Goal: Information Seeking & Learning: Learn about a topic

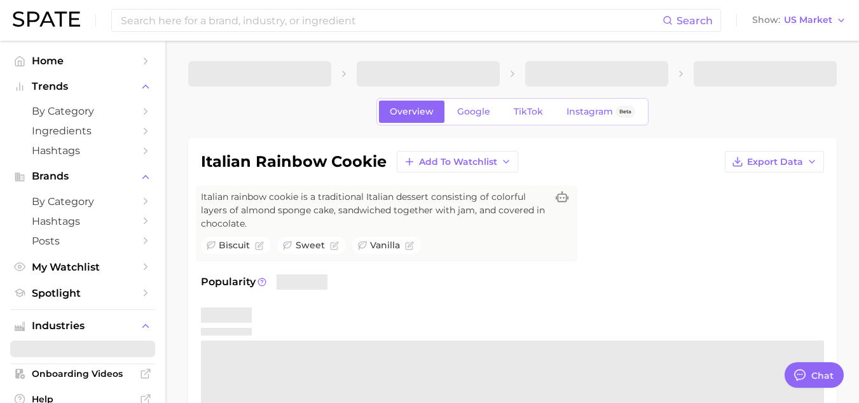
type textarea "x"
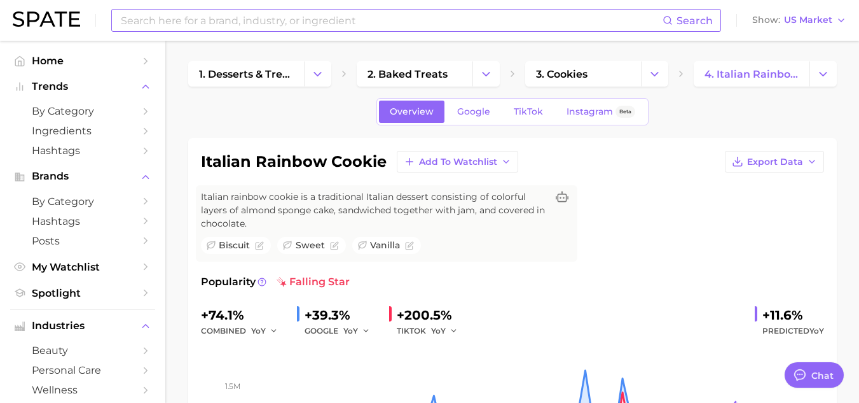
click at [287, 31] on div "Search" at bounding box center [416, 20] width 610 height 23
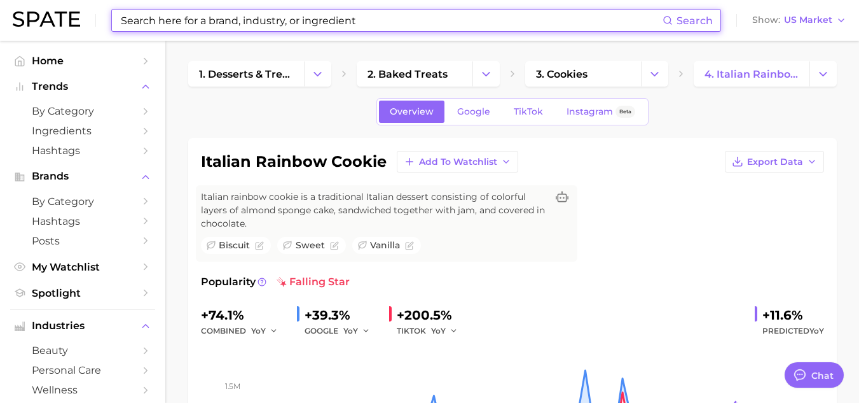
click at [315, 30] on input at bounding box center [391, 21] width 543 height 22
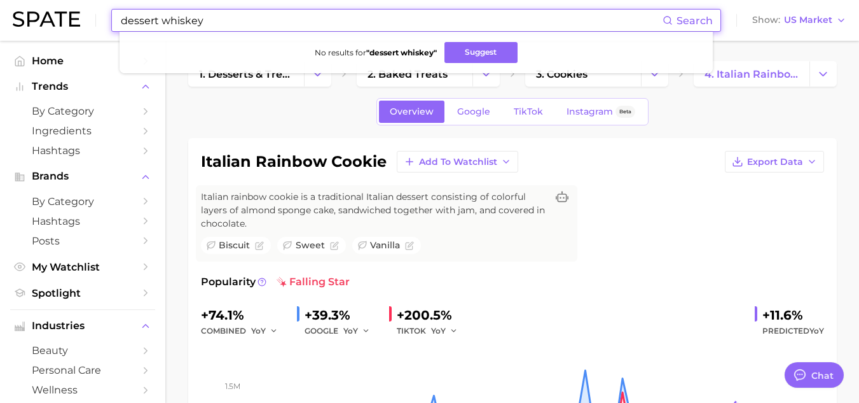
click at [162, 25] on input "dessert whiskey" at bounding box center [391, 21] width 543 height 22
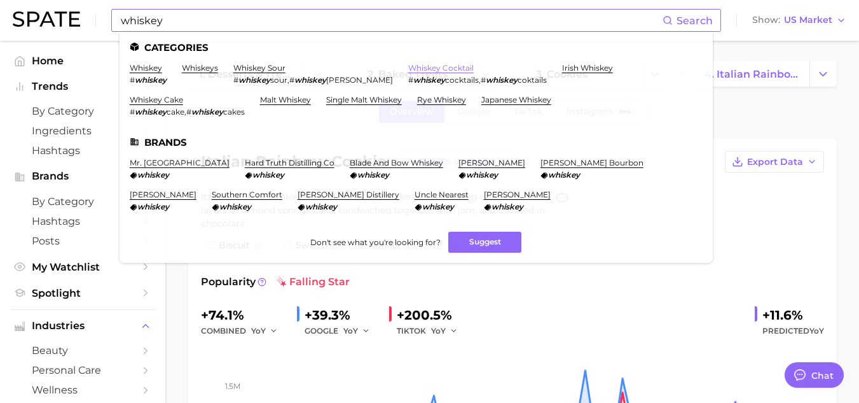
click at [408, 63] on link "whiskey cocktail" at bounding box center [440, 68] width 65 height 10
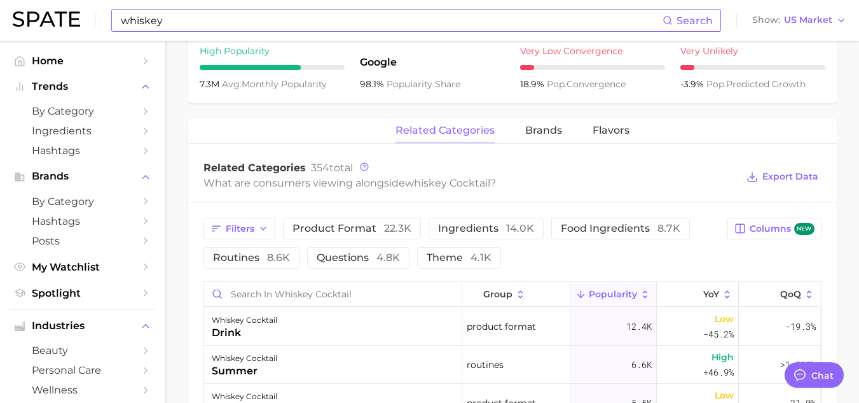
scroll to position [526, 0]
click at [616, 130] on span "Flavors" at bounding box center [611, 130] width 37 height 11
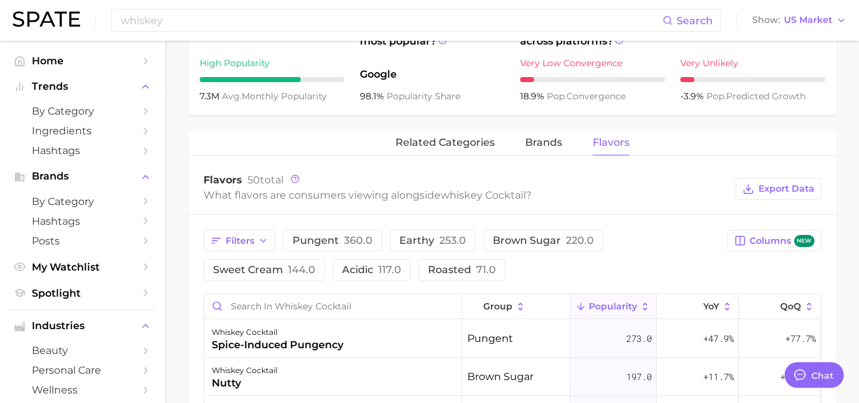
scroll to position [514, 0]
click at [258, 244] on icon "button" at bounding box center [263, 241] width 10 height 10
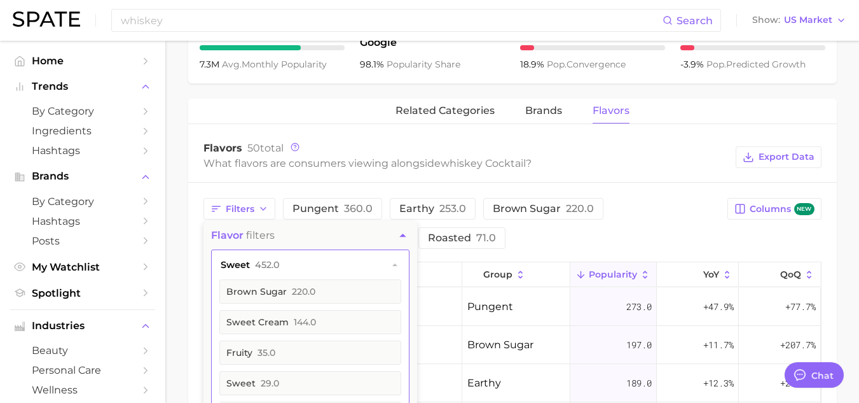
scroll to position [0, 0]
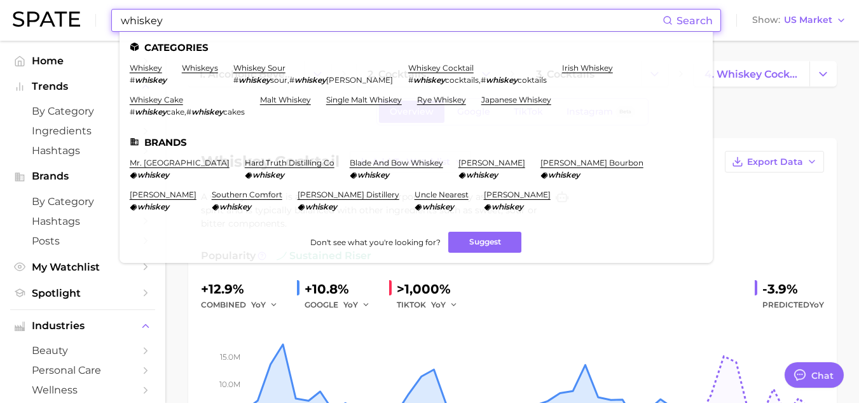
click at [245, 29] on input "whiskey" at bounding box center [391, 21] width 543 height 22
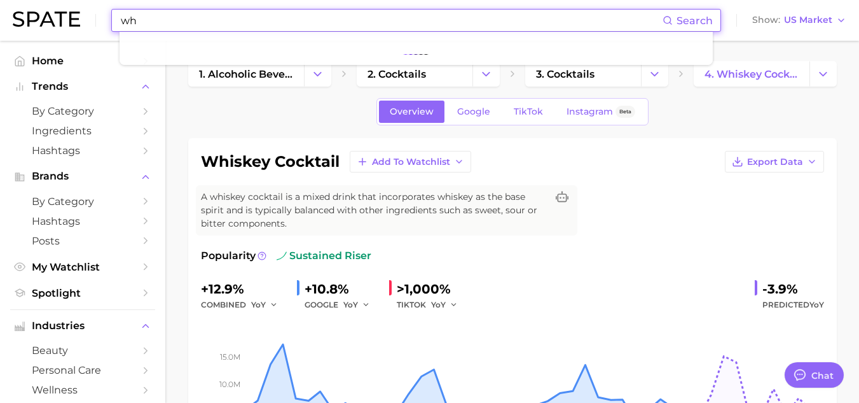
type input "w"
type input "d"
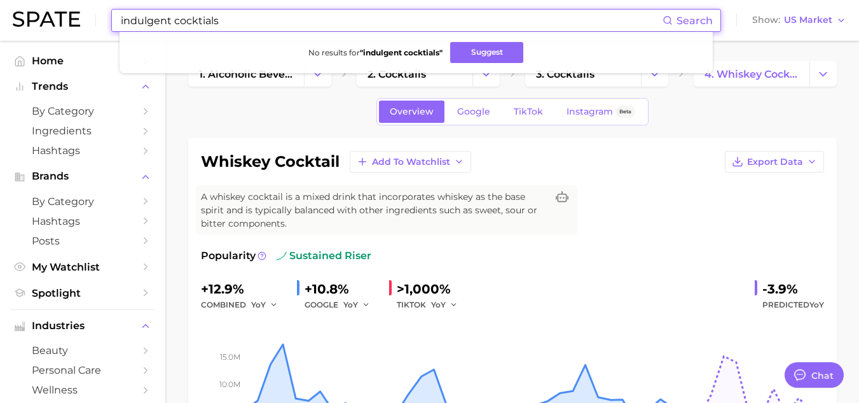
click at [221, 20] on input "indulgent cocktials" at bounding box center [391, 21] width 543 height 22
click at [172, 21] on input "indulgent cocktails" at bounding box center [391, 21] width 543 height 22
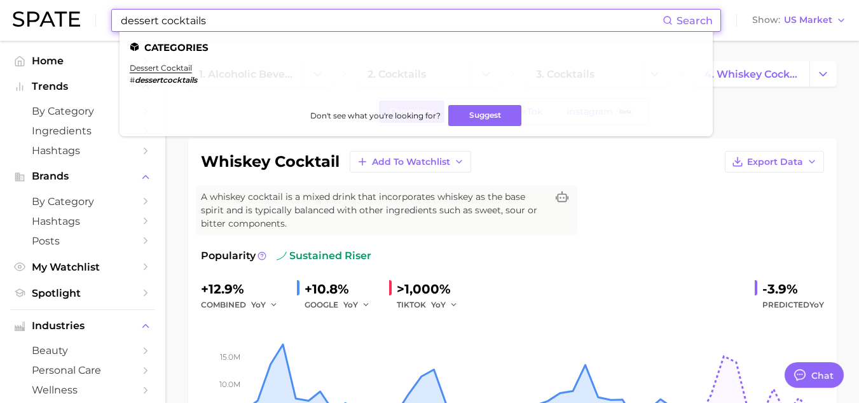
type input "dessert cocktails"
click at [174, 73] on li "dessert cocktail # dessertcocktails" at bounding box center [163, 74] width 67 height 22
click at [178, 67] on link "dessert cocktail" at bounding box center [161, 68] width 62 height 10
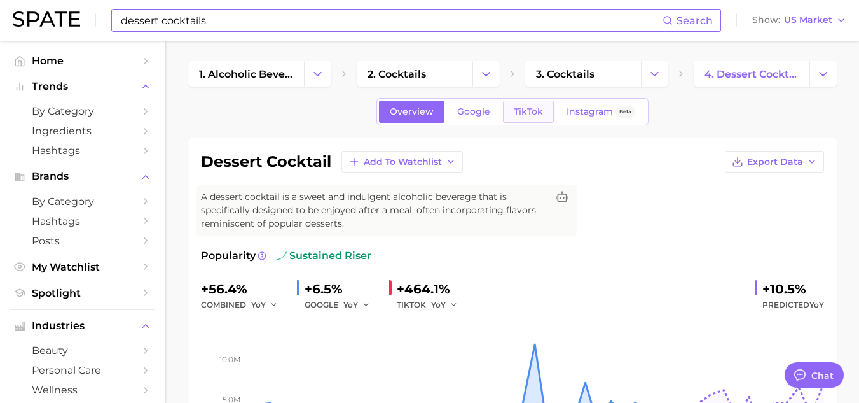
click at [525, 109] on span "TikTok" at bounding box center [528, 111] width 29 height 11
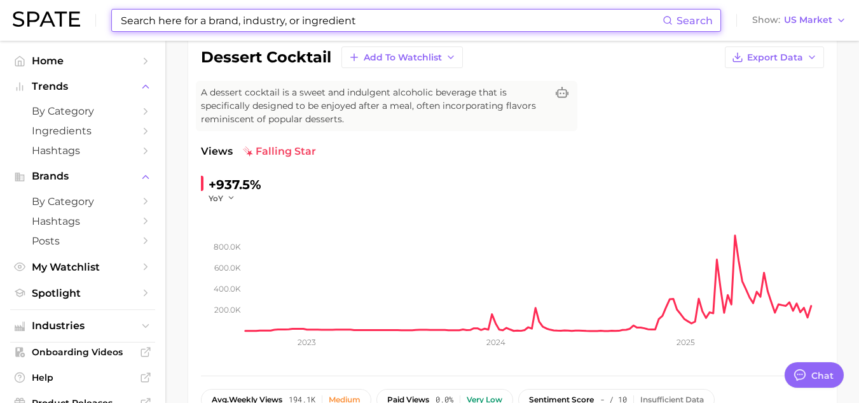
scroll to position [106, 0]
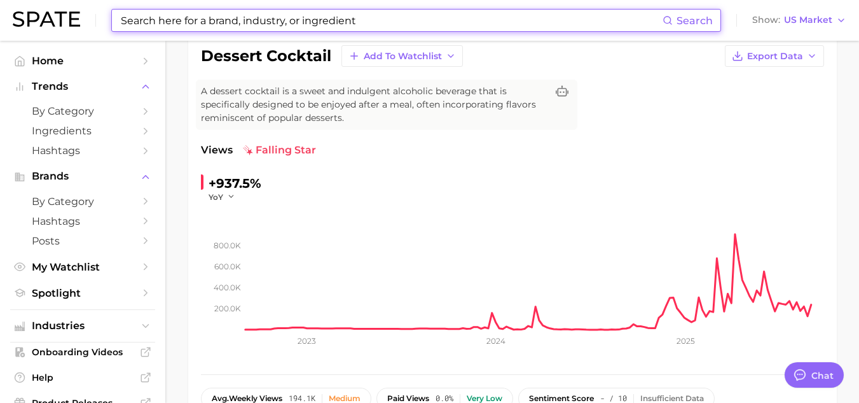
click at [217, 25] on input at bounding box center [391, 21] width 543 height 22
type input "a"
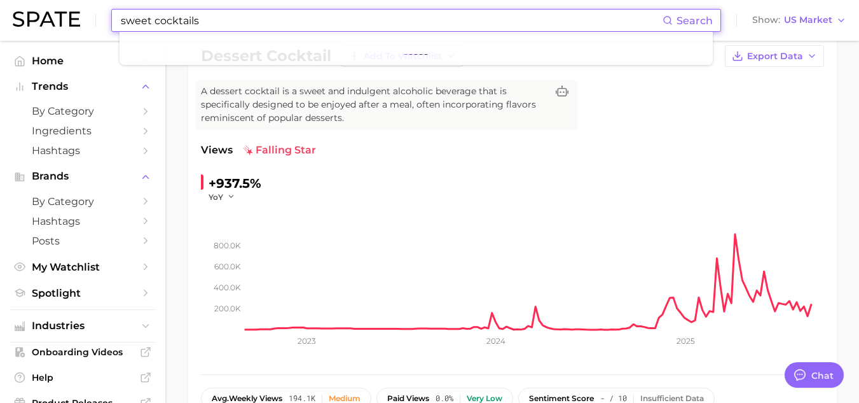
type input "sweet cocktails"
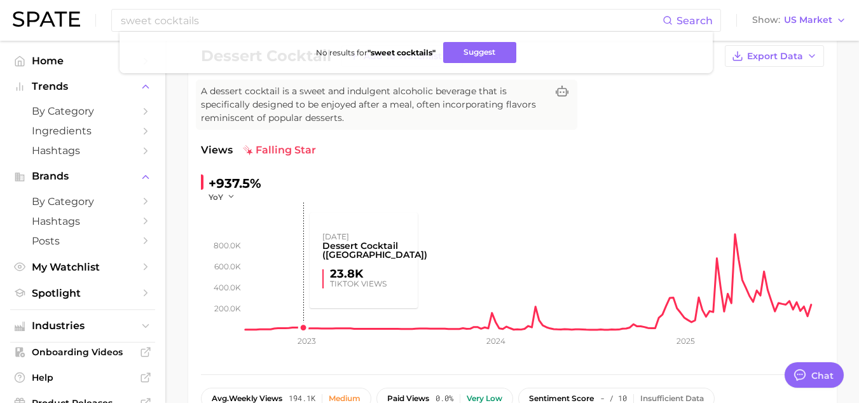
click at [303, 221] on rect at bounding box center [534, 265] width 579 height 127
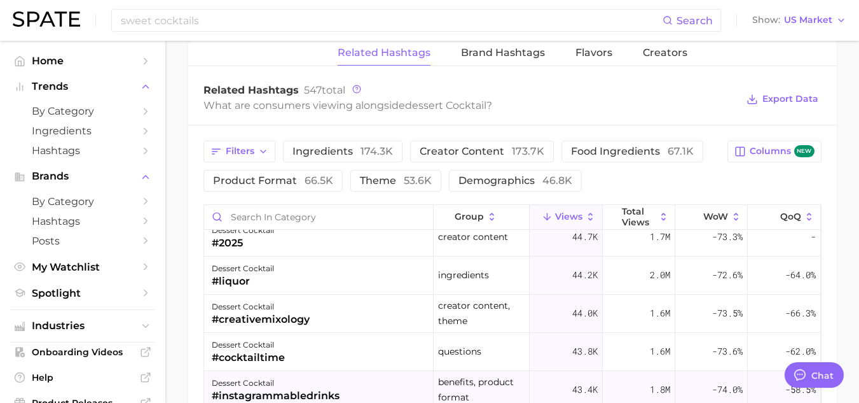
scroll to position [0, 0]
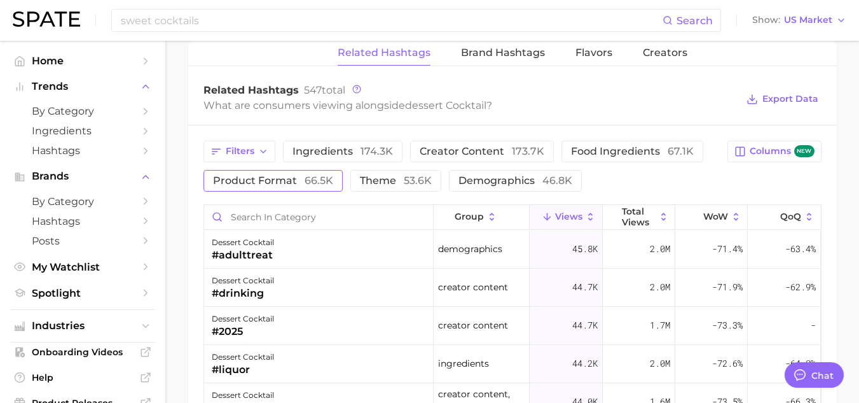
click at [315, 181] on span "66.5k" at bounding box center [319, 180] width 29 height 12
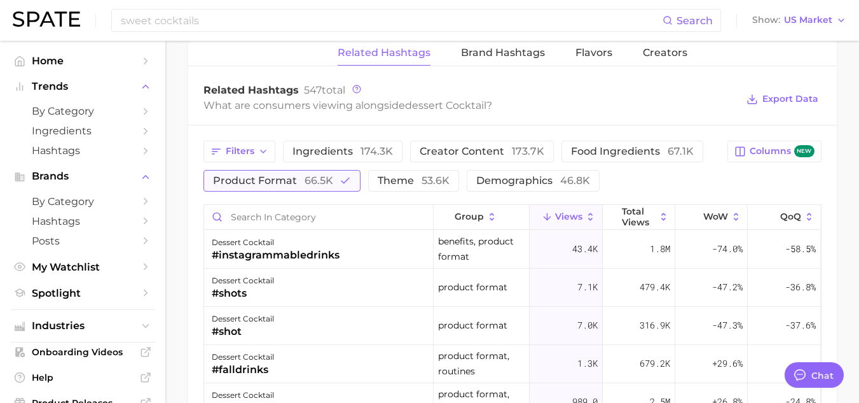
click at [331, 182] on span "product format 66.5k" at bounding box center [273, 181] width 120 height 10
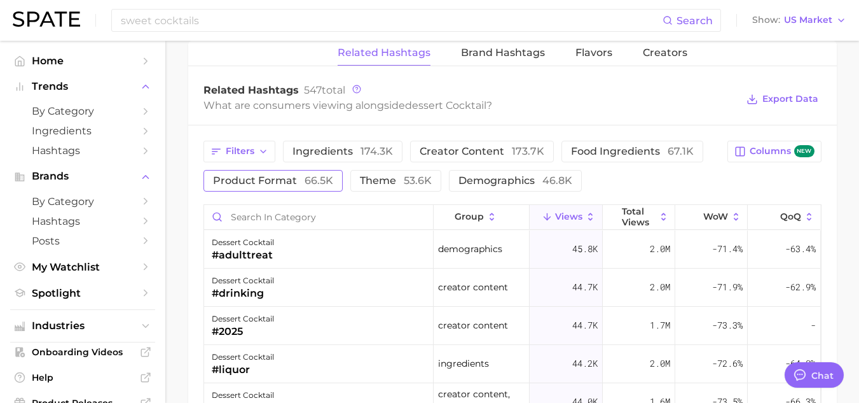
click at [331, 182] on span "product format 66.5k" at bounding box center [273, 181] width 120 height 10
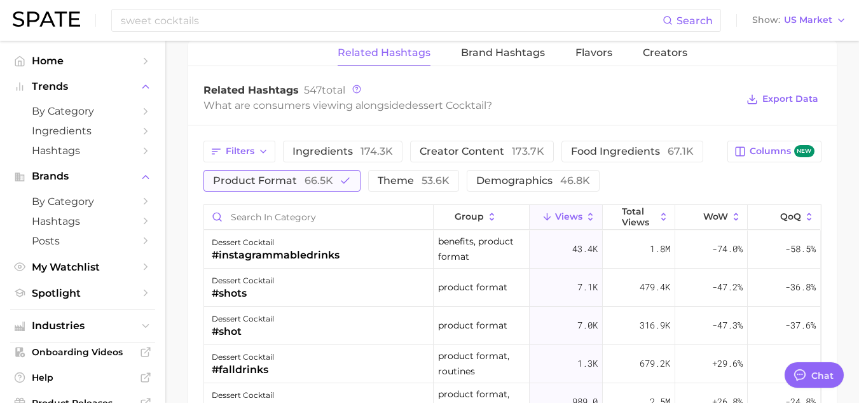
click at [331, 182] on span "product format 66.5k" at bounding box center [273, 181] width 120 height 10
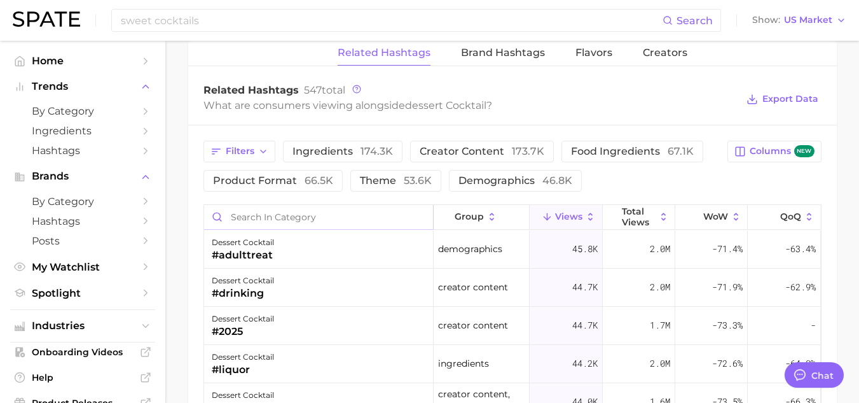
click at [314, 217] on input "Search in category" at bounding box center [318, 217] width 229 height 24
click at [268, 151] on button "Filters" at bounding box center [239, 152] width 72 height 22
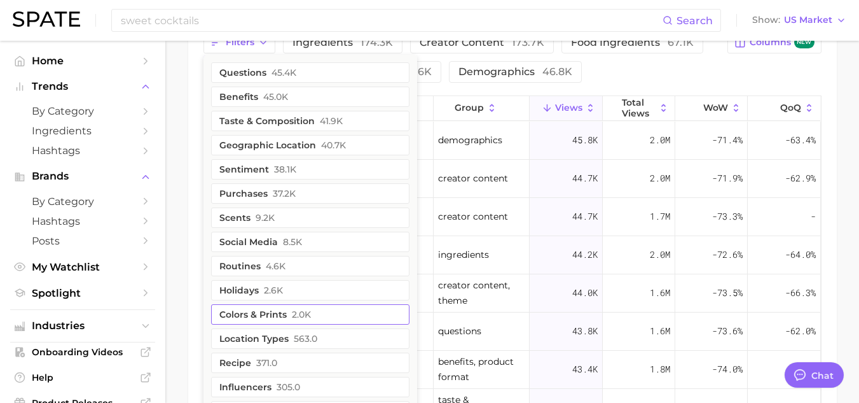
scroll to position [1077, 0]
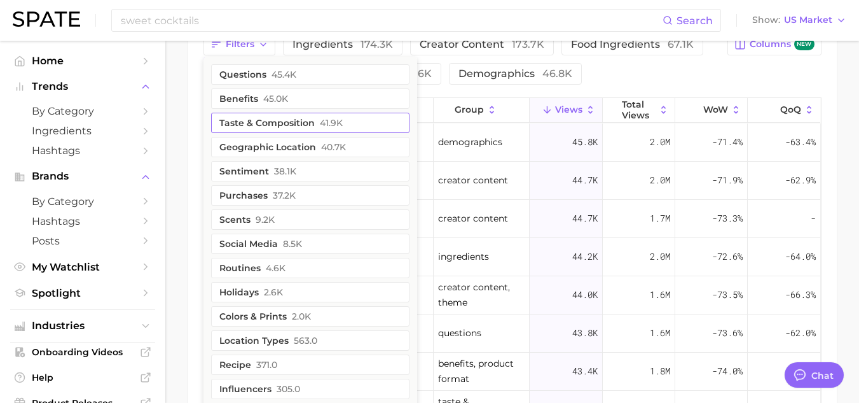
click at [347, 121] on button "taste & composition 41.9k" at bounding box center [310, 123] width 198 height 20
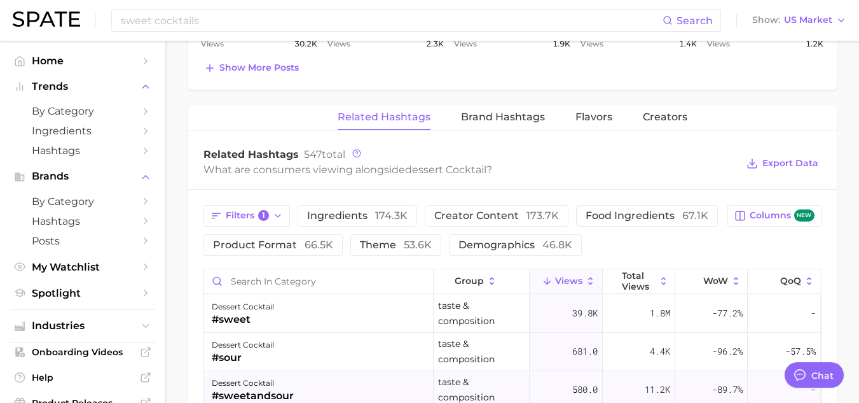
scroll to position [907, 0]
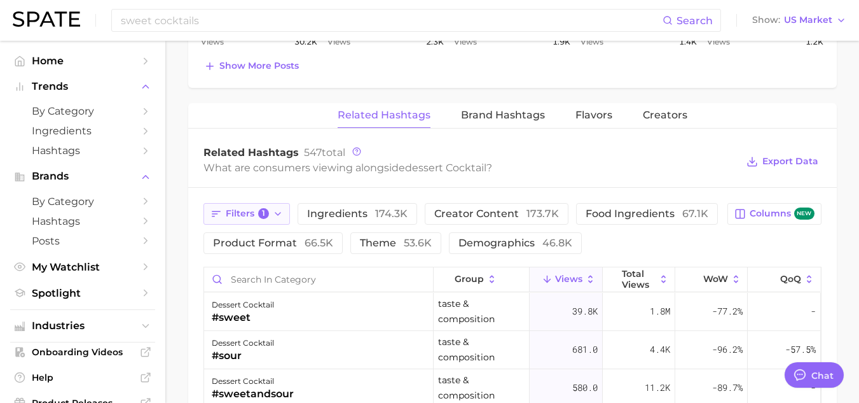
click at [279, 219] on button "Filters 1" at bounding box center [246, 214] width 87 height 22
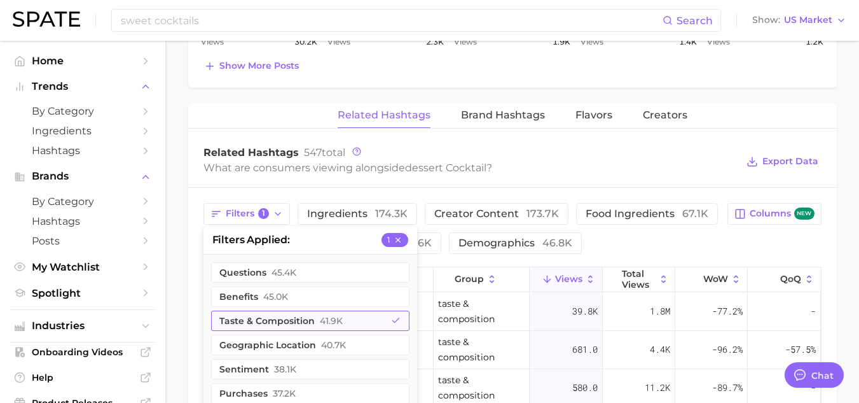
click at [273, 312] on button "taste & composition 41.9k" at bounding box center [310, 320] width 198 height 20
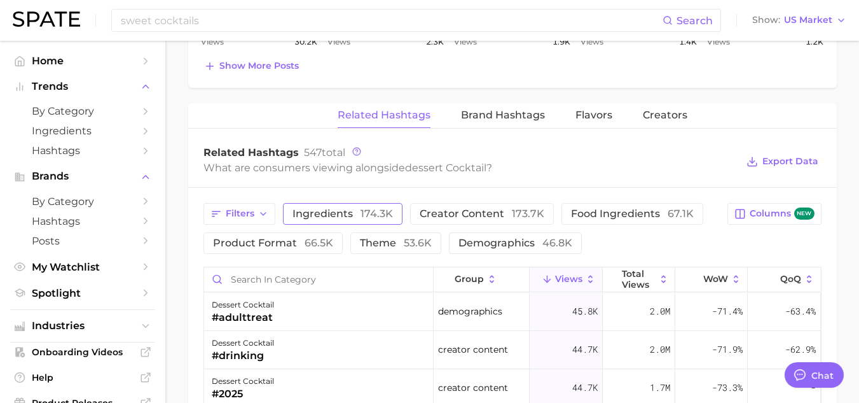
click at [324, 216] on span "ingredients 174.3k" at bounding box center [343, 214] width 100 height 10
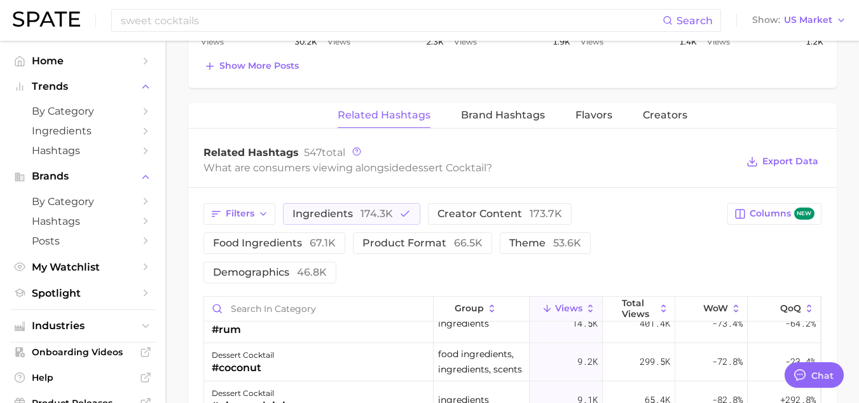
scroll to position [0, 0]
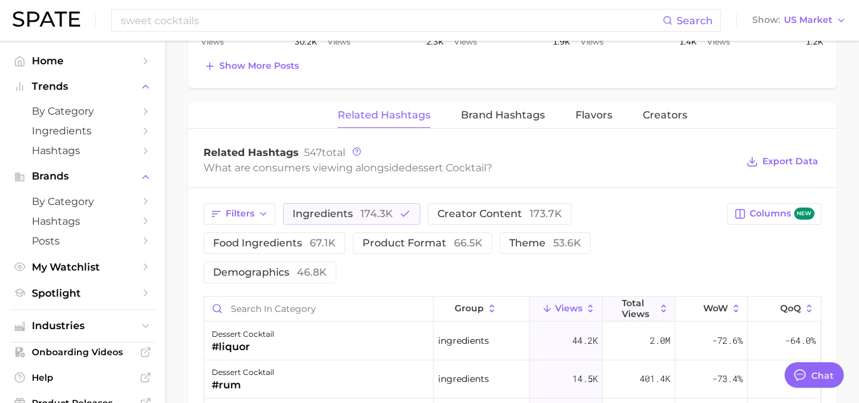
click at [622, 298] on span "Total Views" at bounding box center [639, 308] width 34 height 20
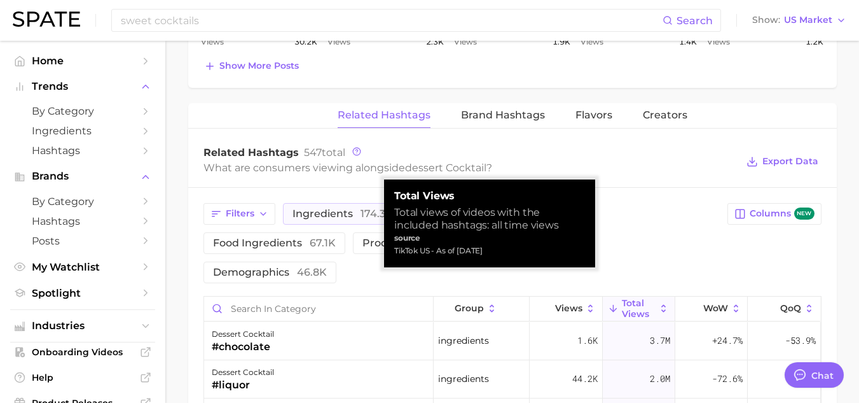
click at [622, 298] on span "Total Views" at bounding box center [639, 308] width 34 height 20
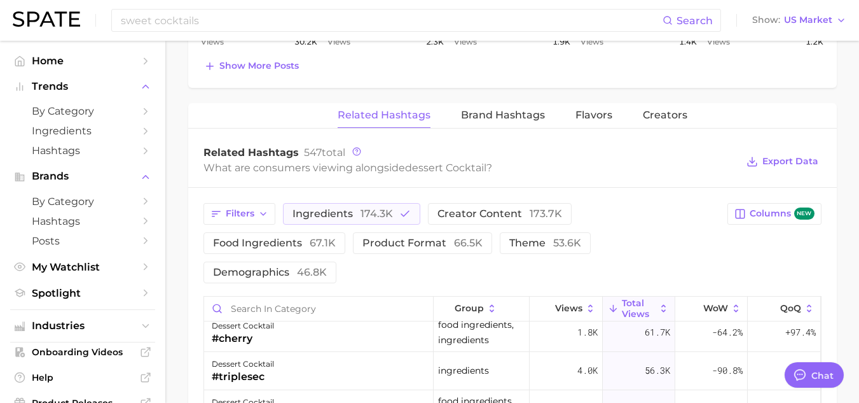
scroll to position [1001, 0]
